Goal: Task Accomplishment & Management: Use online tool/utility

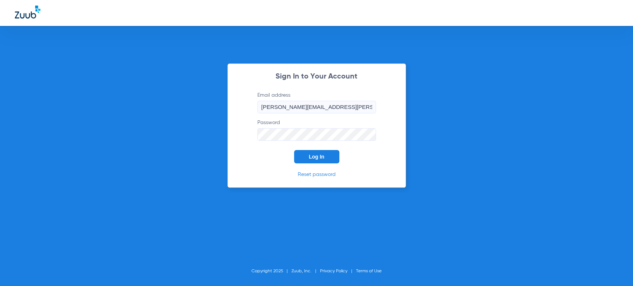
click at [318, 155] on span "Log In" at bounding box center [317, 157] width 16 height 6
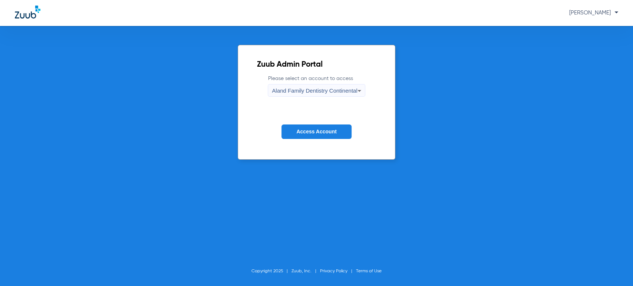
click at [302, 263] on app-footer "Copyright 2025 Zuub, Inc. Privacy Policy Terms of Use" at bounding box center [316, 272] width 130 height 30
click at [329, 130] on span "Access Account" at bounding box center [316, 132] width 40 height 6
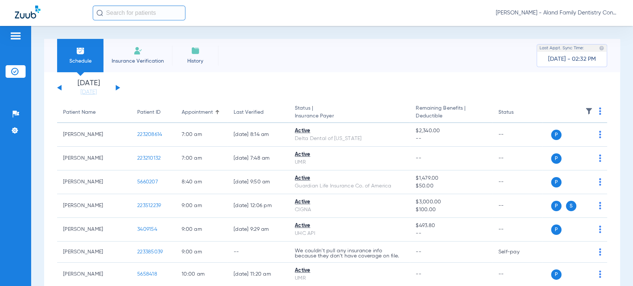
click at [82, 90] on link "[DATE]" at bounding box center [88, 92] width 45 height 7
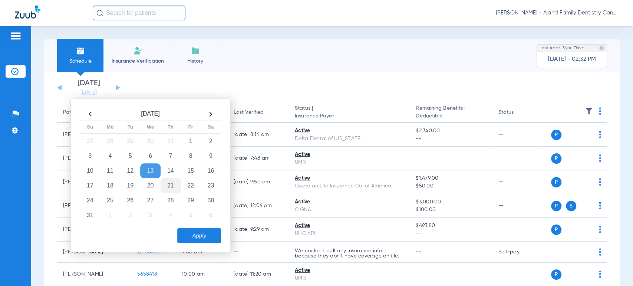
click at [168, 185] on td "21" at bounding box center [171, 185] width 20 height 15
click at [199, 234] on button "Apply" at bounding box center [199, 235] width 44 height 15
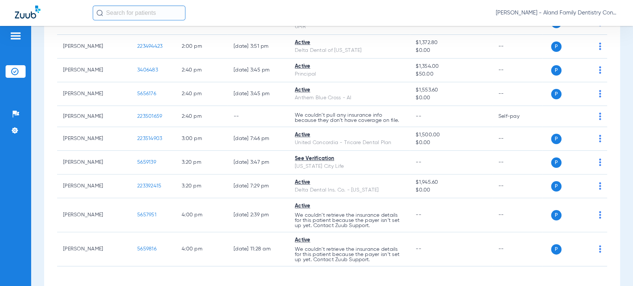
scroll to position [866, 0]
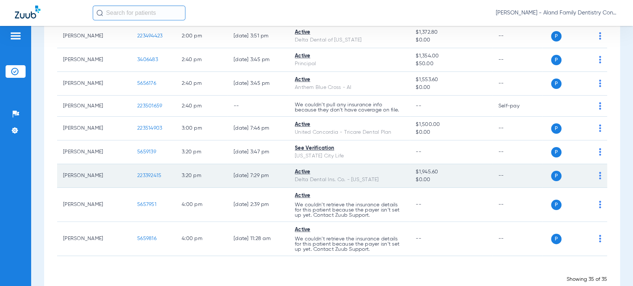
click at [599, 172] on img at bounding box center [600, 175] width 2 height 7
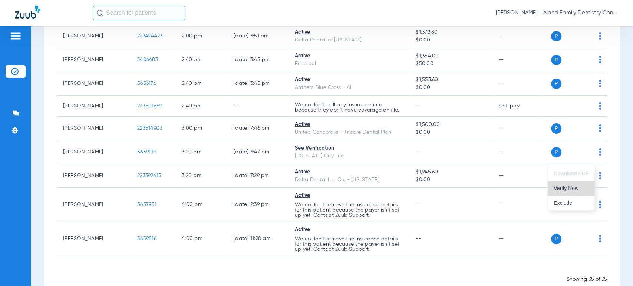
click at [584, 188] on span "Verify Now" at bounding box center [571, 188] width 35 height 5
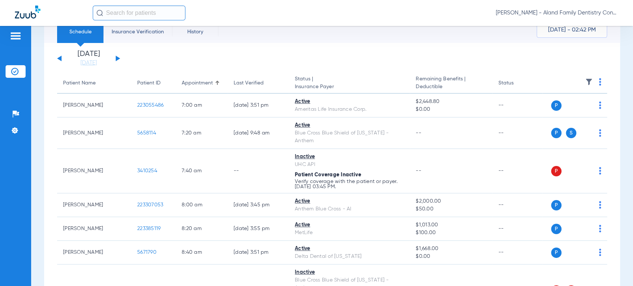
scroll to position [0, 0]
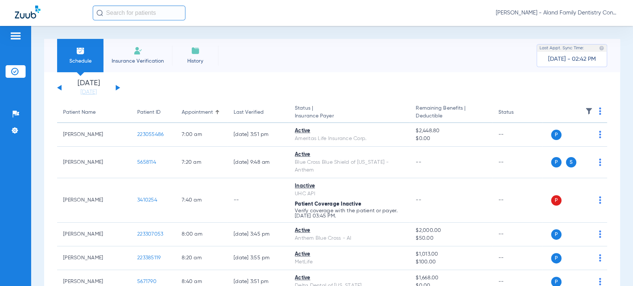
click at [117, 88] on button at bounding box center [118, 88] width 4 height 6
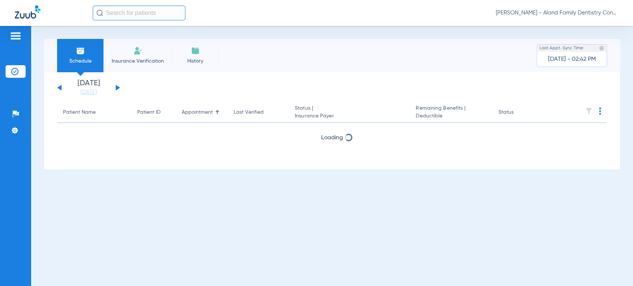
click at [117, 88] on button at bounding box center [118, 88] width 4 height 6
click at [52, 105] on div "[DATE] [DATE] [DATE] [DATE] [DATE] [DATE] [DATE] [DATE] [DATE] [DATE] [DATE] [D…" at bounding box center [332, 120] width 576 height 97
click at [114, 83] on div "[DATE] [DATE] [DATE] [DATE] [DATE] [DATE] [DATE] [DATE] [DATE] [DATE] [DATE] [D…" at bounding box center [88, 88] width 63 height 16
click at [117, 86] on button at bounding box center [118, 88] width 4 height 6
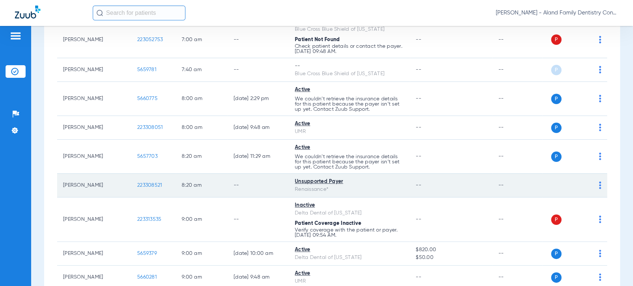
scroll to position [82, 0]
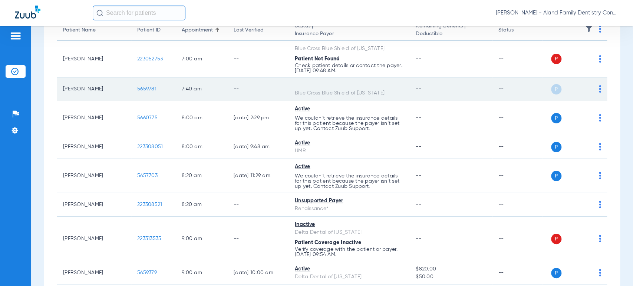
click at [591, 91] on div "P S" at bounding box center [572, 89] width 59 height 10
click at [599, 90] on img at bounding box center [600, 88] width 2 height 7
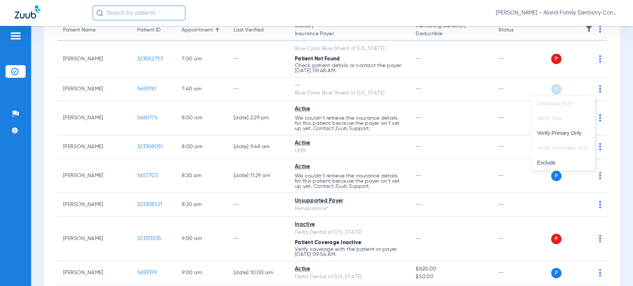
click at [439, 147] on div at bounding box center [316, 143] width 633 height 286
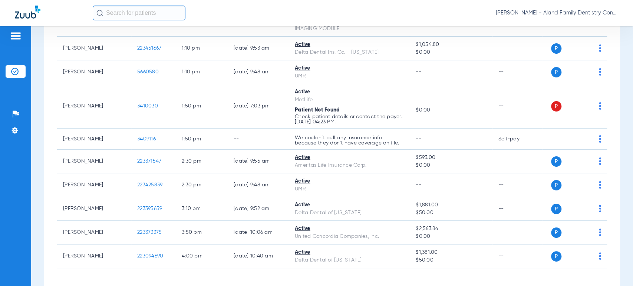
scroll to position [788, 0]
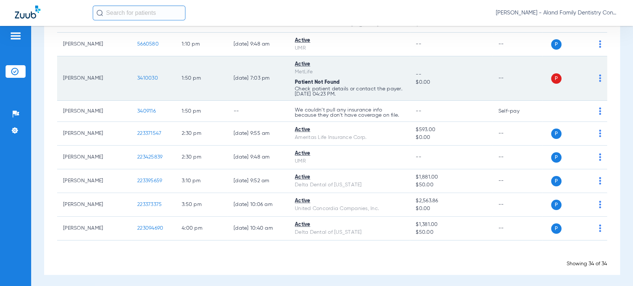
click at [599, 78] on img at bounding box center [600, 78] width 2 height 7
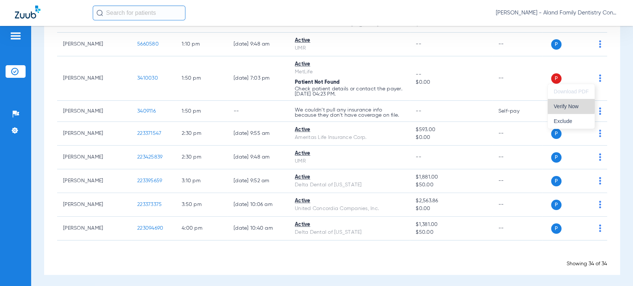
click at [564, 106] on span "Verify Now" at bounding box center [571, 106] width 35 height 5
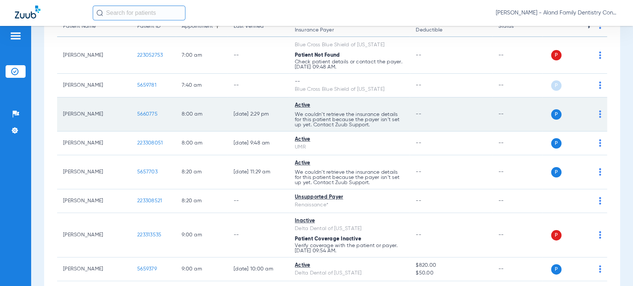
scroll to position [0, 0]
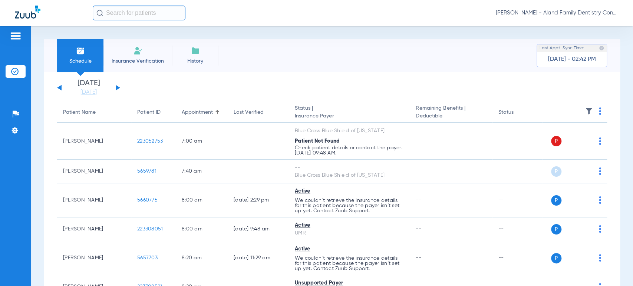
click at [118, 88] on button at bounding box center [118, 88] width 4 height 6
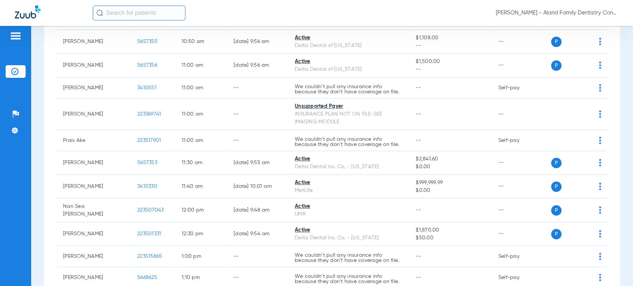
scroll to position [618, 0]
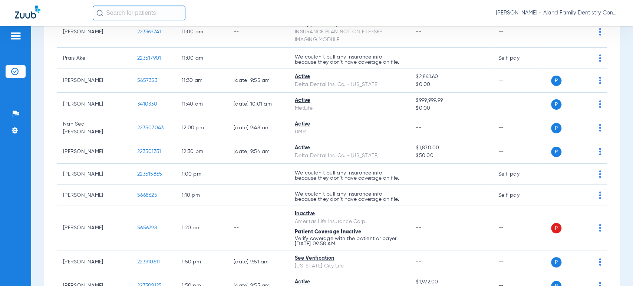
click at [47, 132] on div "[DATE] [DATE] [DATE] [DATE] [DATE] [DATE] [DATE] [DATE] [DATE] [DATE] [DATE] [D…" at bounding box center [332, 44] width 576 height 1181
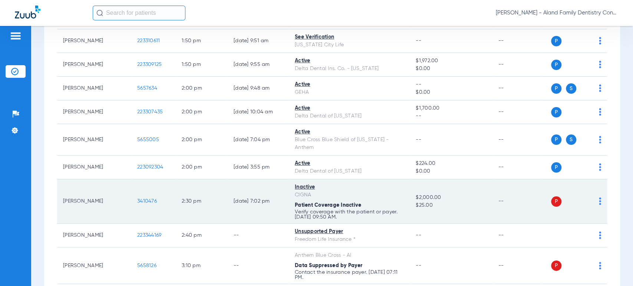
scroll to position [948, 0]
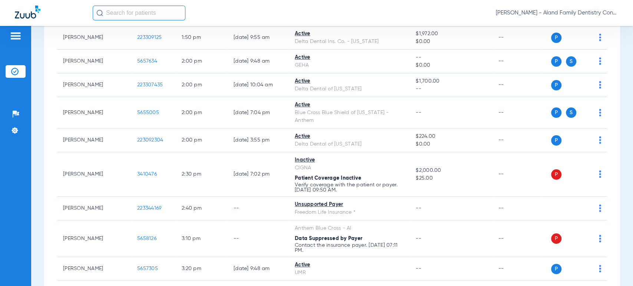
scroll to position [865, 0]
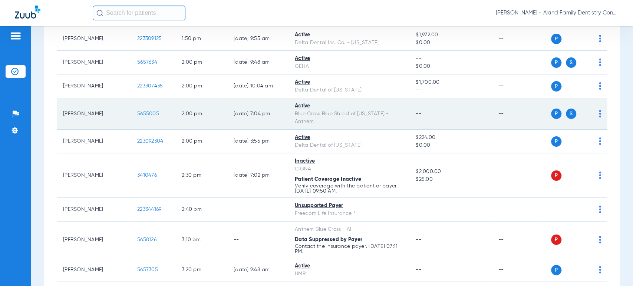
click at [152, 111] on span "5655005" at bounding box center [148, 113] width 22 height 5
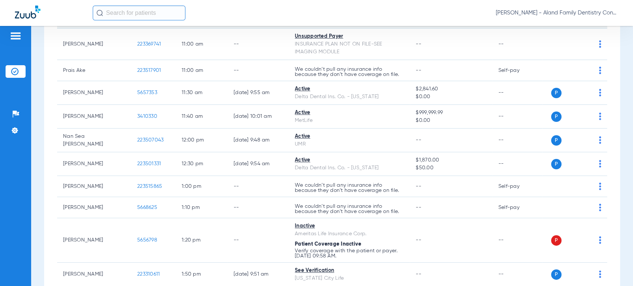
scroll to position [783, 0]
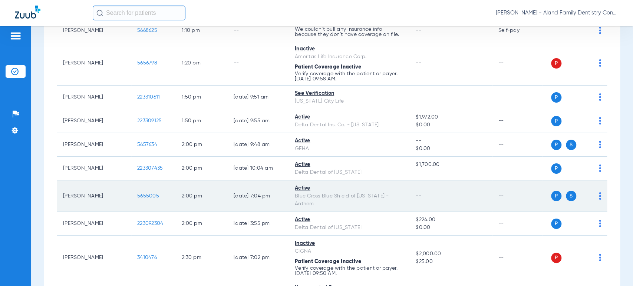
click at [149, 194] on span "5655005" at bounding box center [148, 196] width 22 height 5
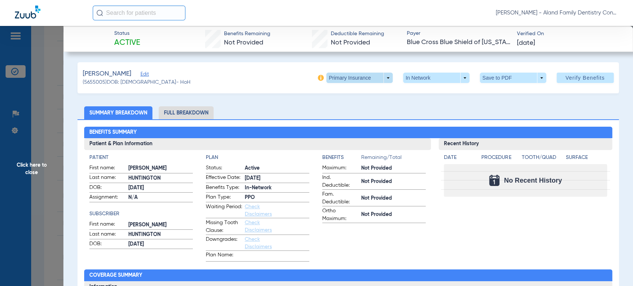
click at [362, 82] on span at bounding box center [359, 78] width 18 height 18
click at [351, 105] on span "Secondary Insurance" at bounding box center [350, 107] width 49 height 5
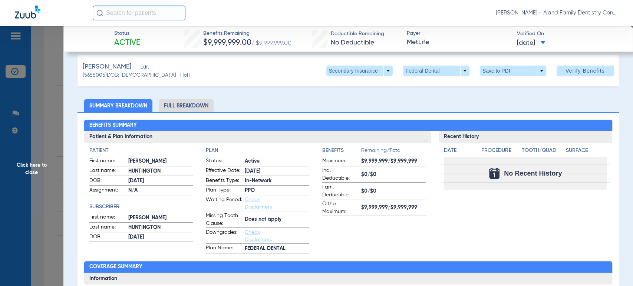
scroll to position [0, 0]
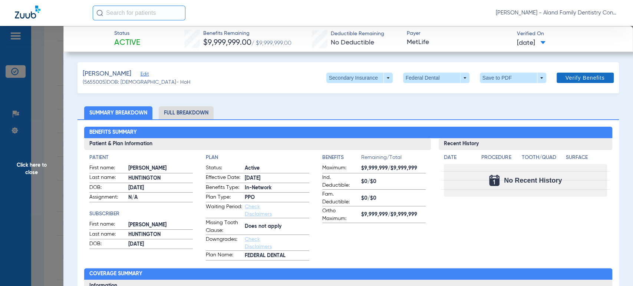
click at [571, 81] on span at bounding box center [585, 78] width 57 height 18
click at [571, 81] on app-verify-button "Verify Benefits" at bounding box center [585, 78] width 57 height 10
click at [49, 101] on span "Click here to close" at bounding box center [31, 169] width 63 height 286
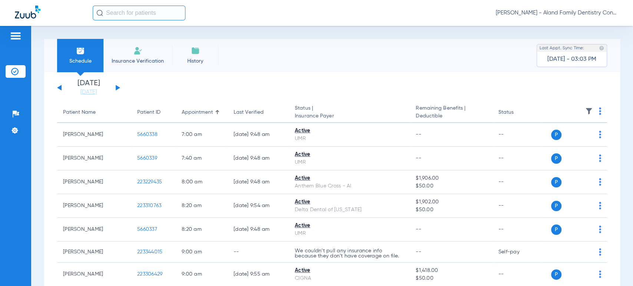
click at [118, 89] on button at bounding box center [118, 88] width 4 height 6
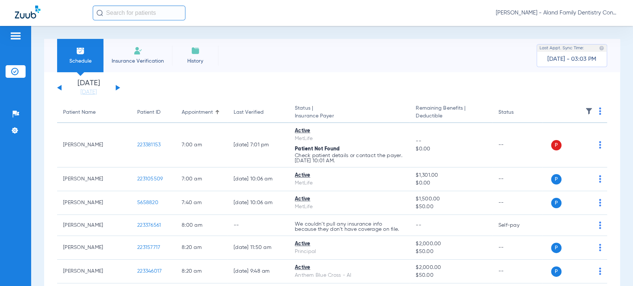
click at [57, 90] on div "[DATE] [DATE] [DATE] [DATE] [DATE] [DATE] [DATE] [DATE] [DATE] [DATE] [DATE] [D…" at bounding box center [88, 88] width 63 height 16
click at [61, 86] on button at bounding box center [59, 88] width 4 height 6
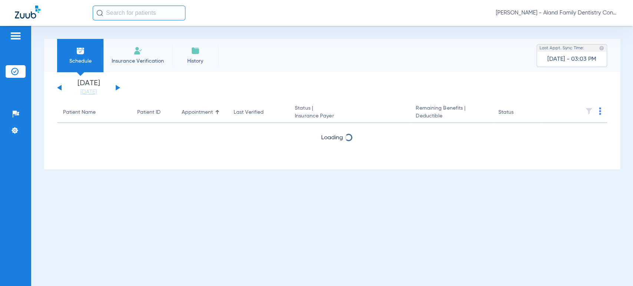
click at [58, 88] on button at bounding box center [59, 88] width 4 height 6
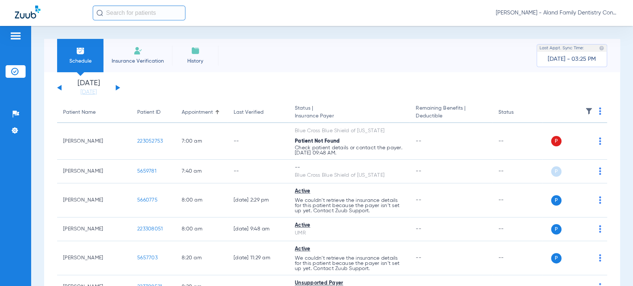
click at [116, 87] on button at bounding box center [118, 88] width 4 height 6
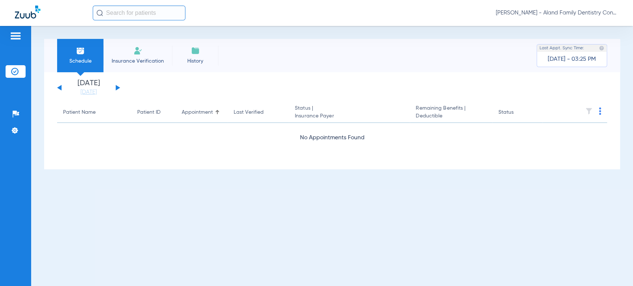
click at [46, 116] on div "[DATE] [DATE] [DATE] [DATE] [DATE] [DATE] [DATE] [DATE] [DATE] [DATE] [DATE] [D…" at bounding box center [332, 120] width 576 height 97
